Goal: Task Accomplishment & Management: Complete application form

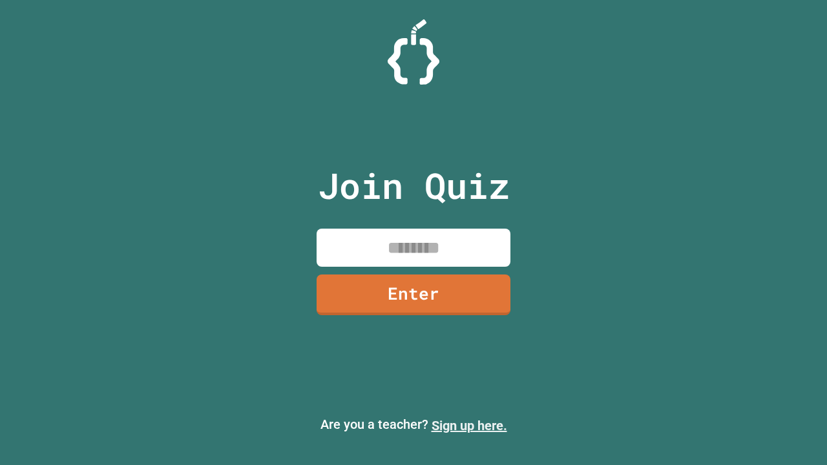
click at [469, 426] on link "Sign up here." at bounding box center [470, 426] width 76 height 16
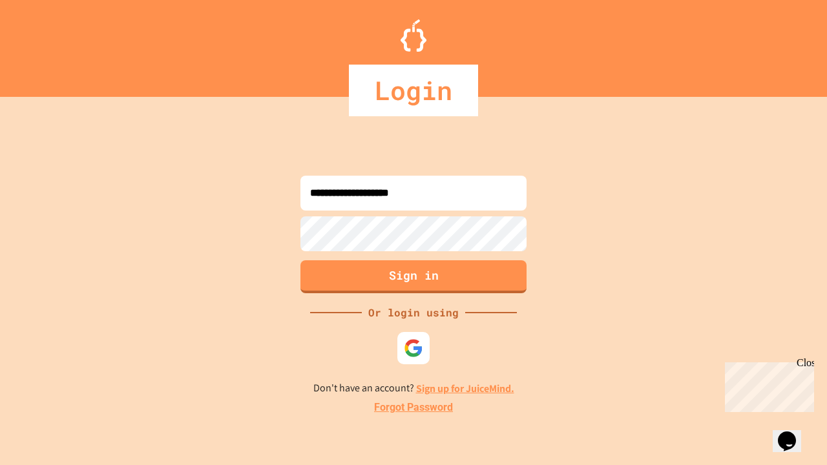
type input "**********"
